Goal: Find specific page/section: Find specific page/section

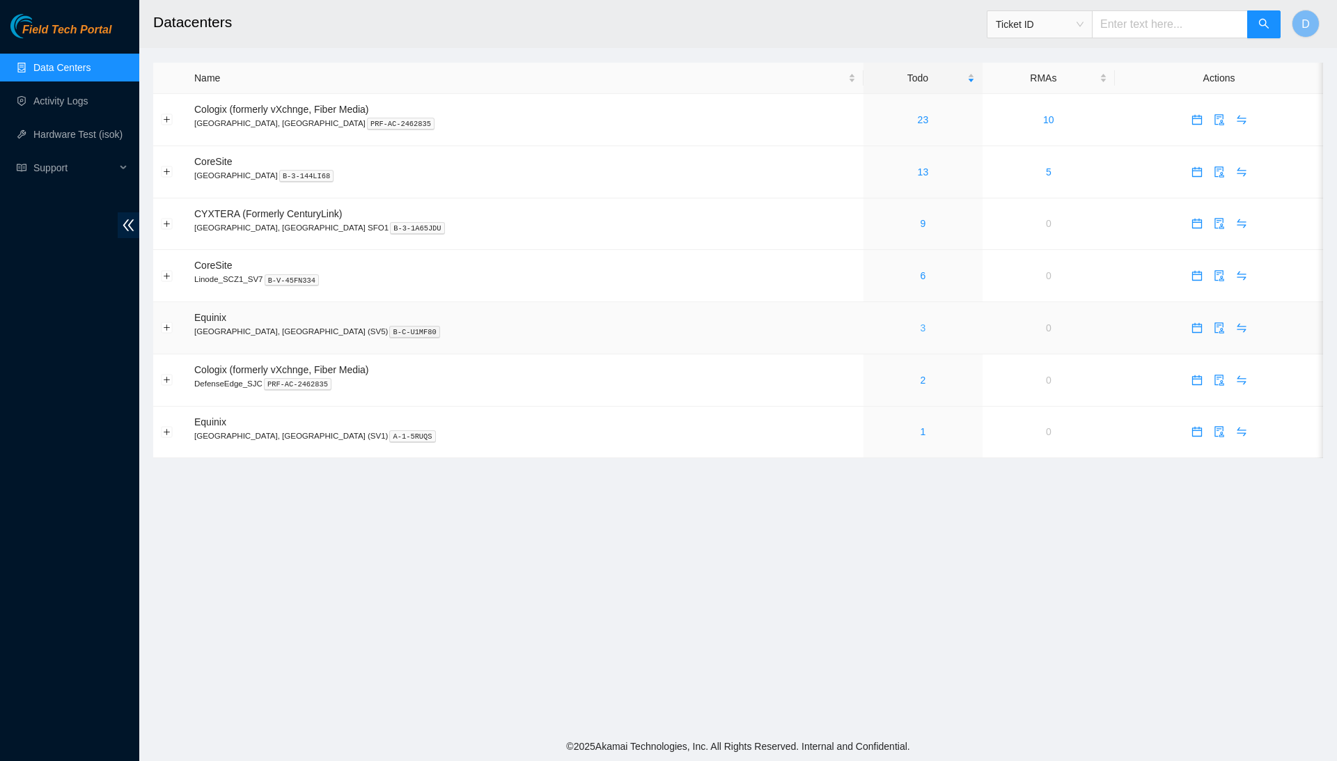
click at [921, 329] on link "3" at bounding box center [924, 328] width 6 height 11
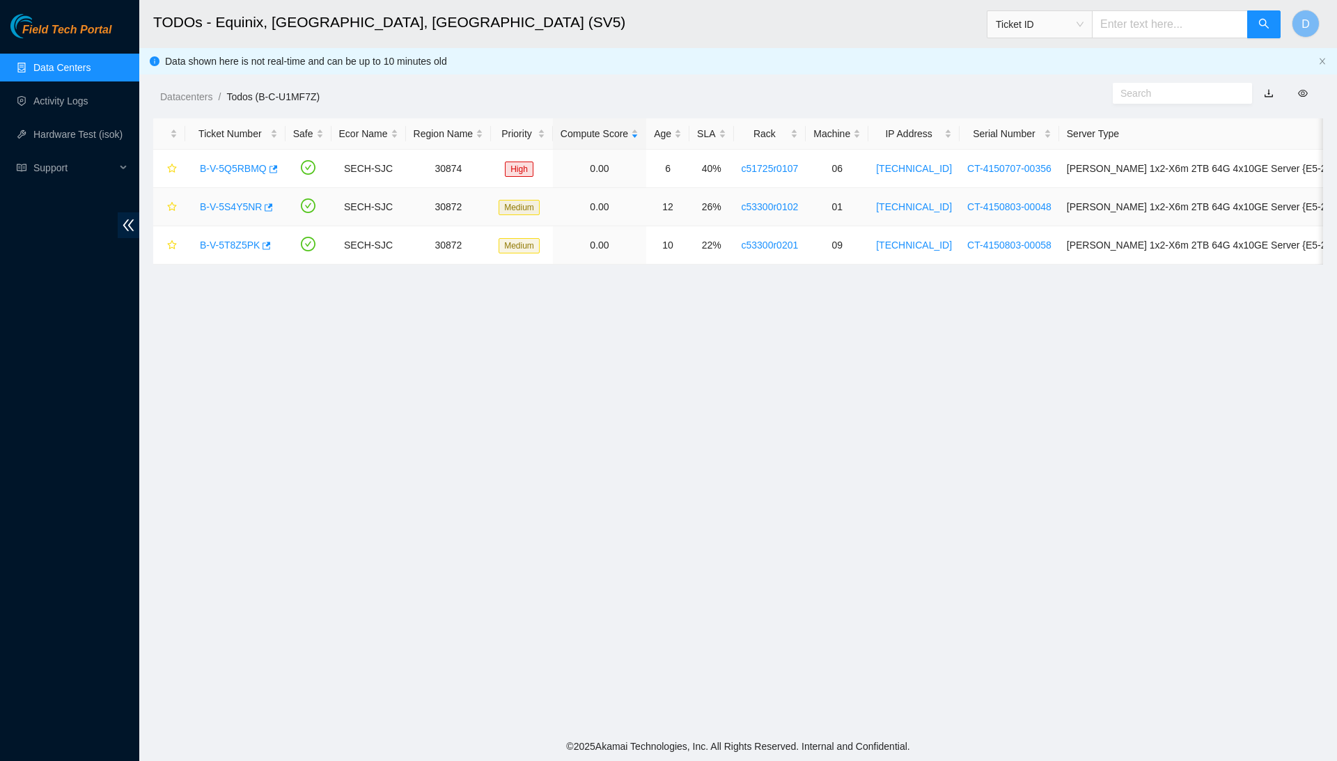
click at [257, 209] on link "B-V-5S4Y5NR" at bounding box center [231, 206] width 62 height 11
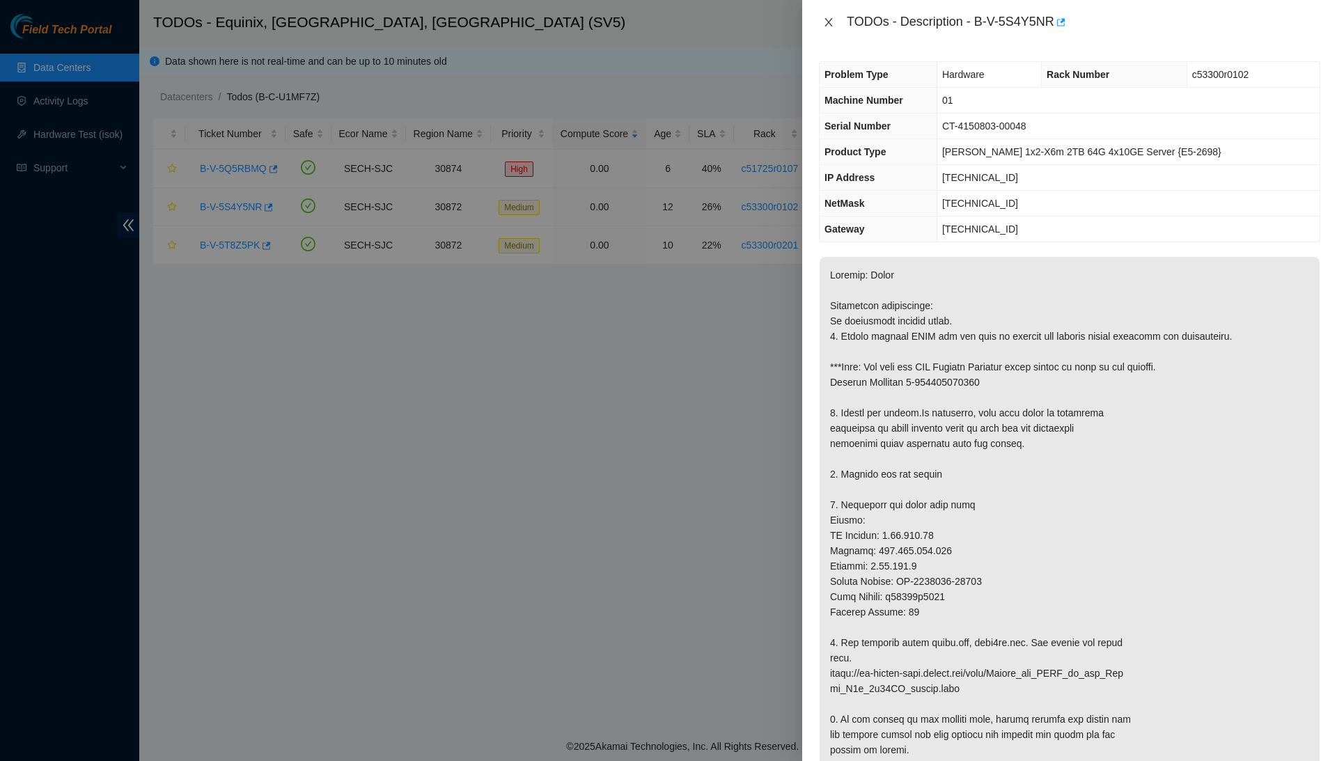
click at [834, 23] on icon "close" at bounding box center [828, 22] width 11 height 11
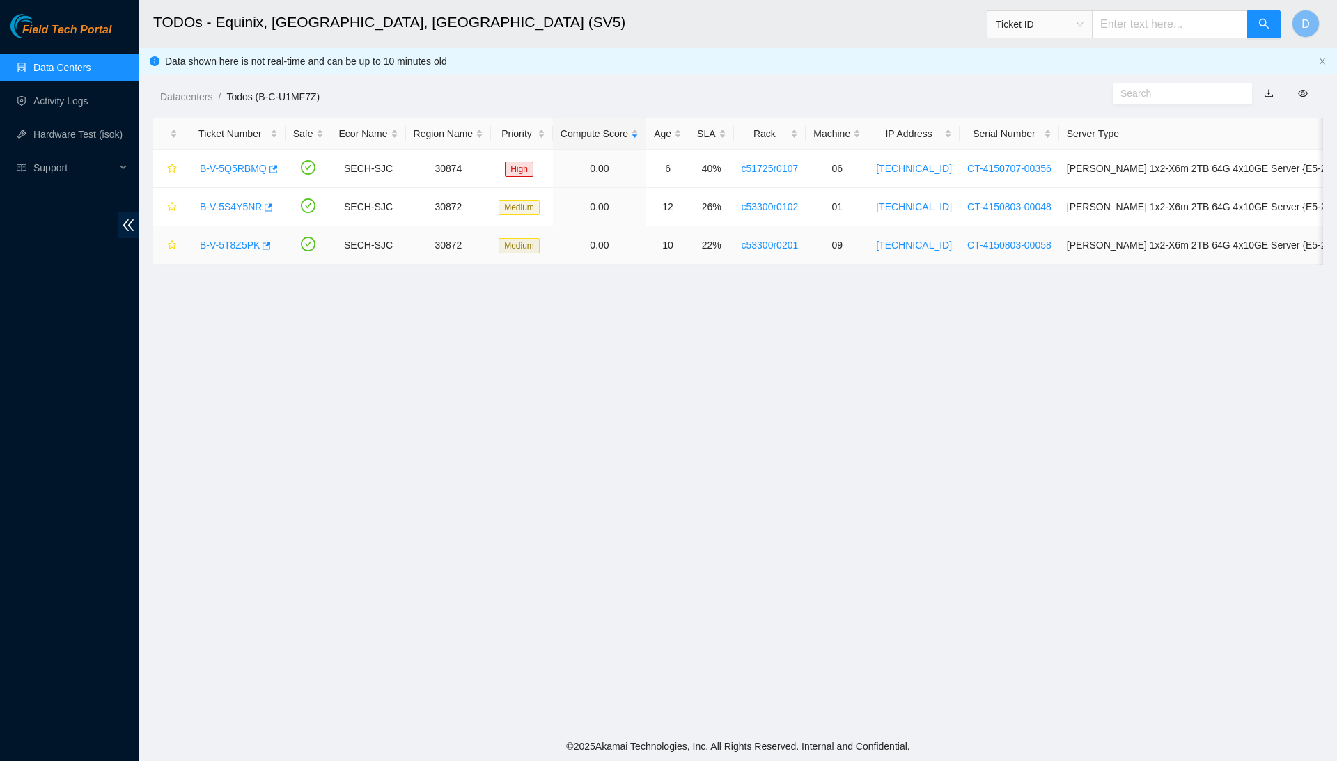
click at [232, 248] on link "B-V-5T8Z5PK" at bounding box center [230, 245] width 60 height 11
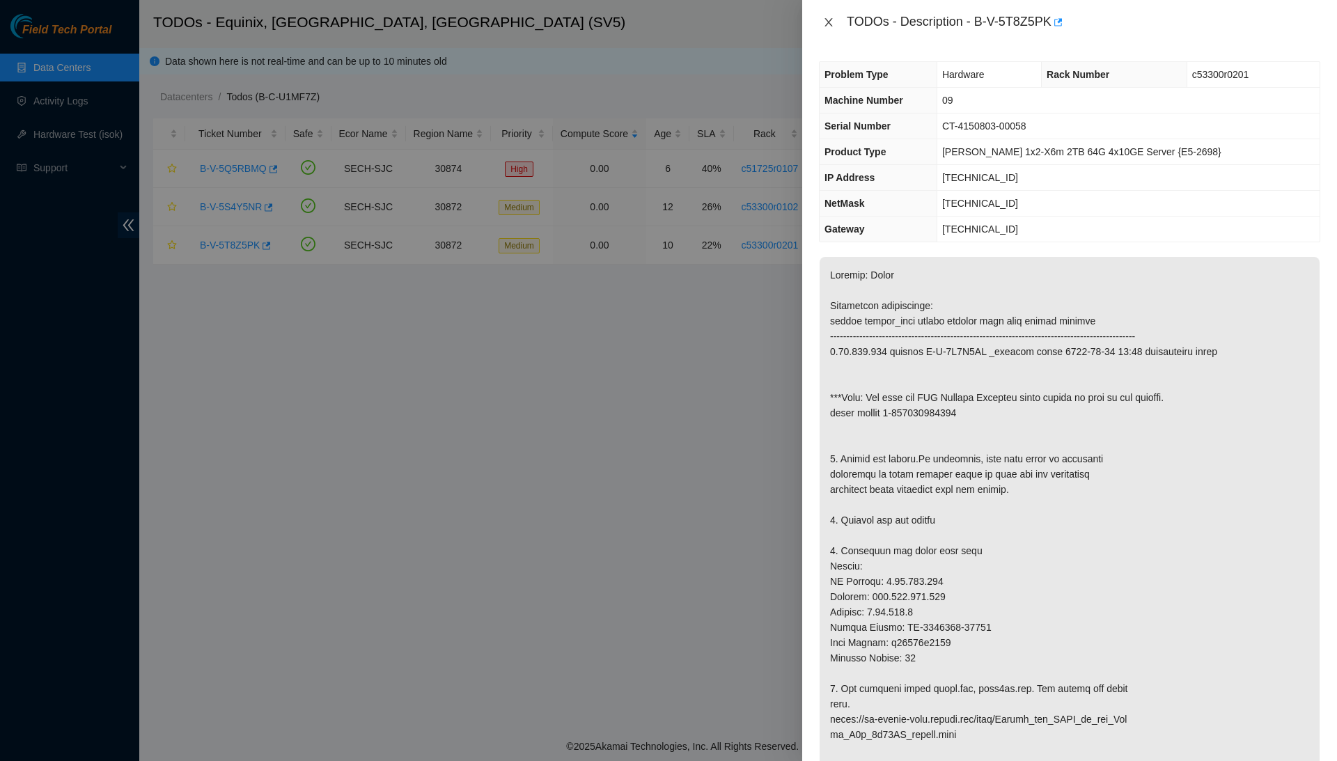
click at [828, 23] on icon "close" at bounding box center [829, 22] width 8 height 8
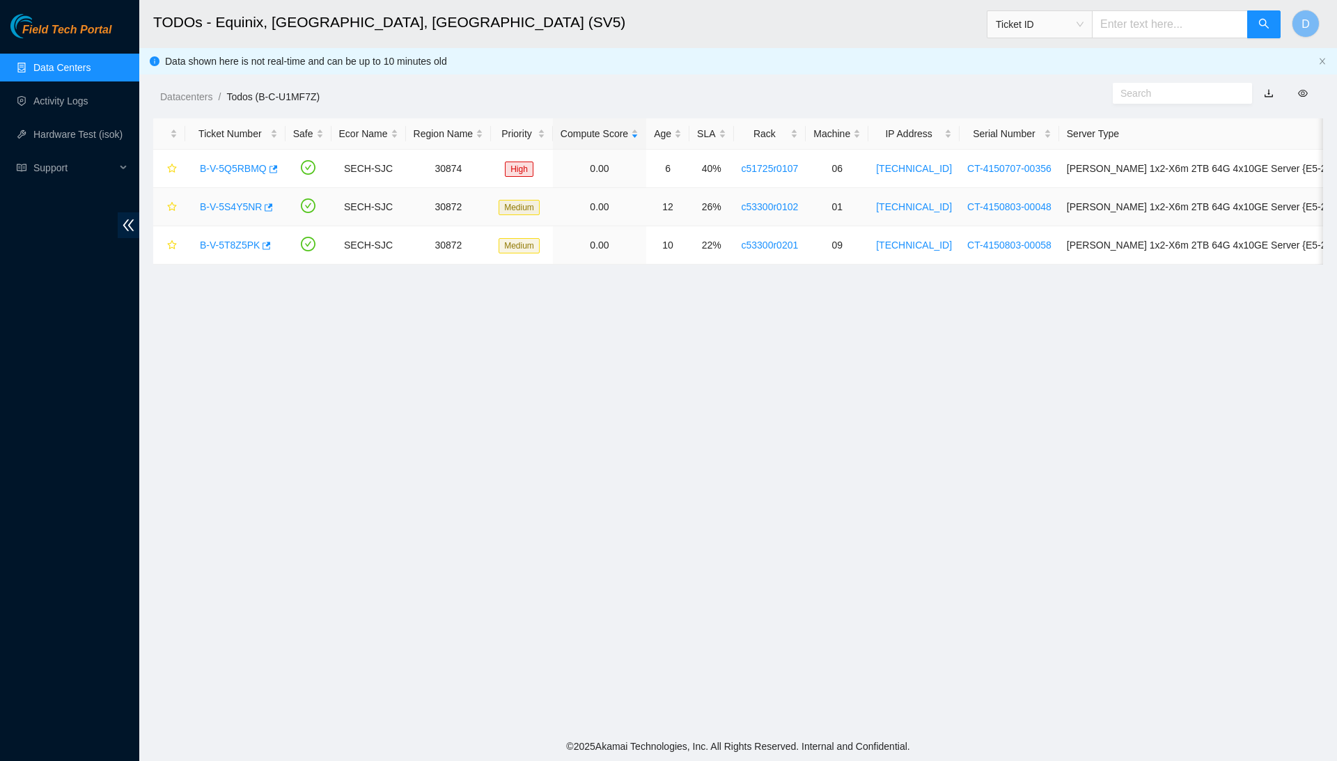
click at [247, 209] on link "B-V-5S4Y5NR" at bounding box center [231, 206] width 62 height 11
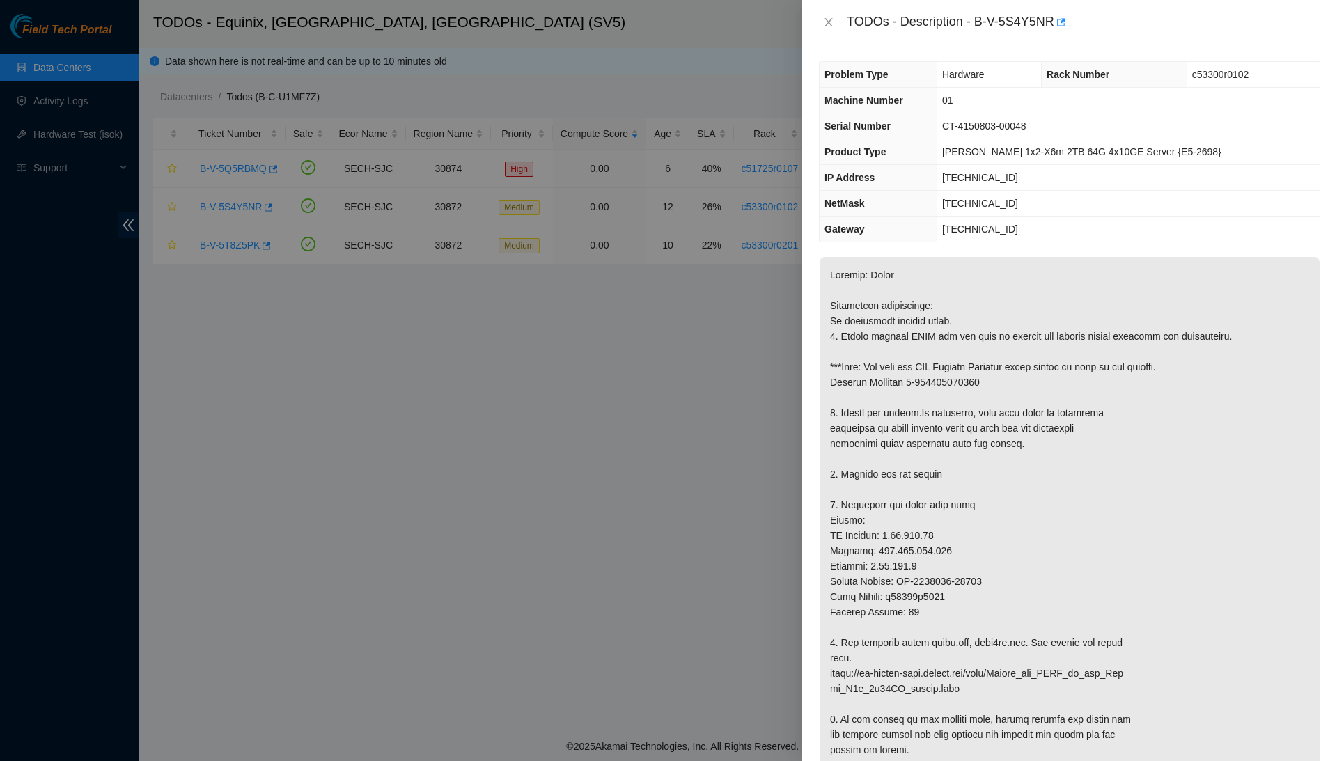
click at [413, 396] on div at bounding box center [668, 380] width 1337 height 761
click at [828, 20] on icon "close" at bounding box center [829, 22] width 8 height 8
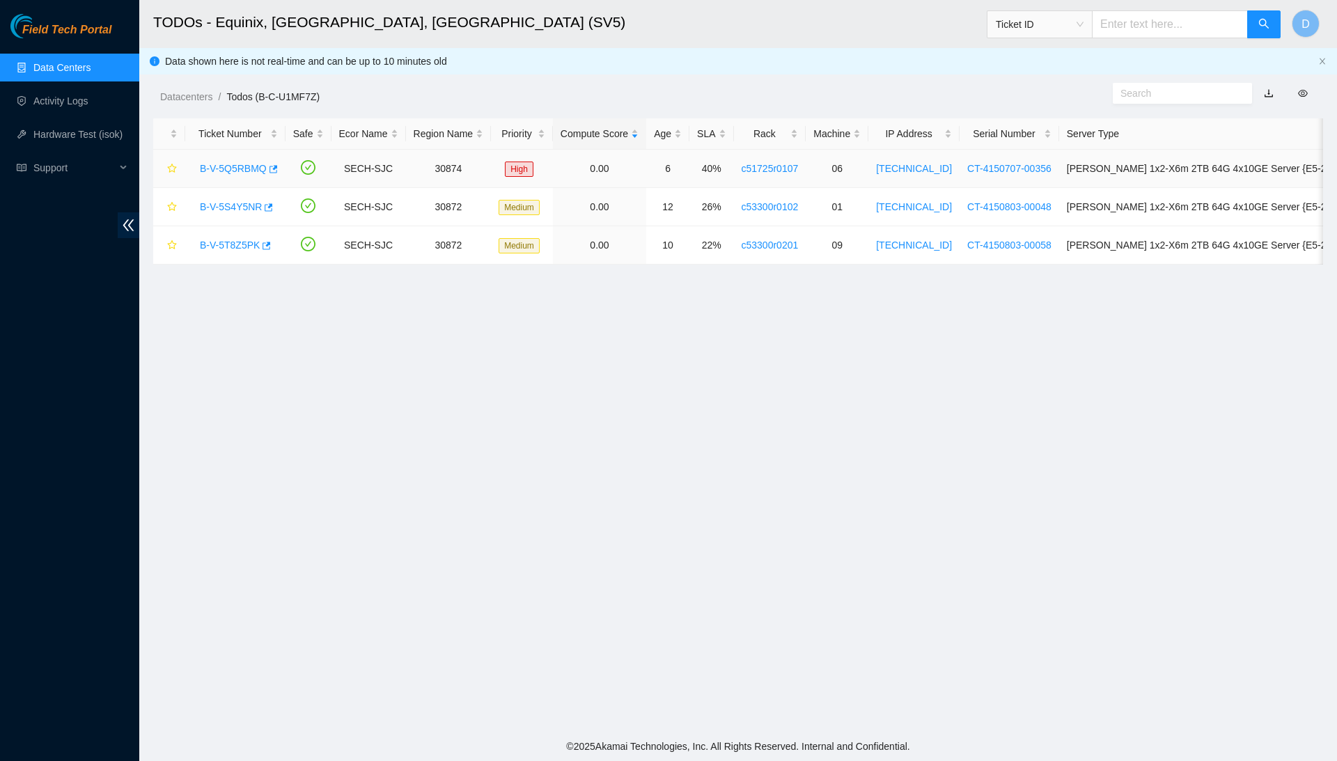
click at [249, 171] on link "B-V-5Q5RBMQ" at bounding box center [233, 168] width 67 height 11
